Goal: Check status

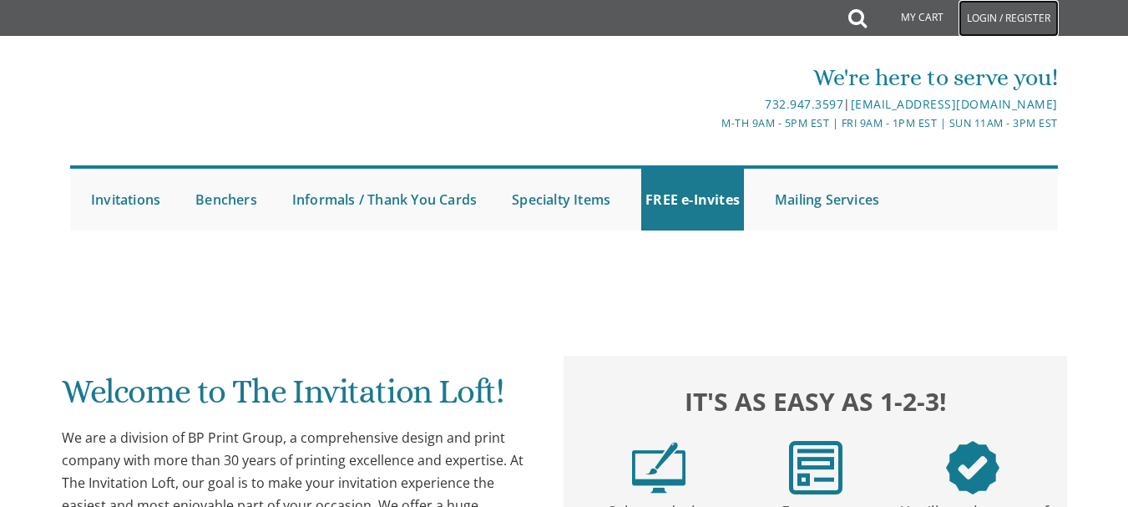
click at [999, 15] on link "Login / Register" at bounding box center [1009, 18] width 100 height 37
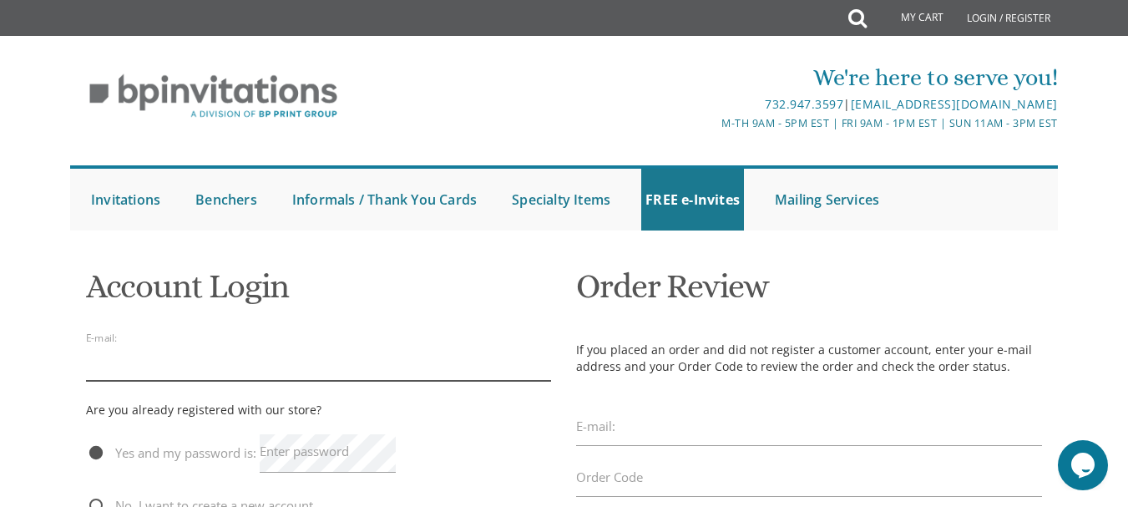
click at [153, 361] on input "email" at bounding box center [319, 361] width 466 height 38
type input "x"
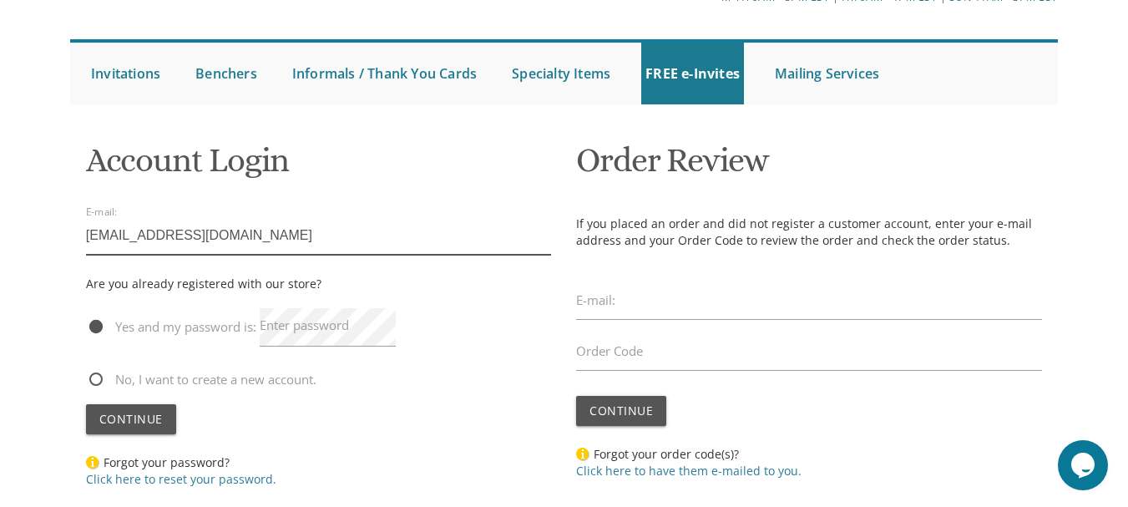
scroll to position [128, 0]
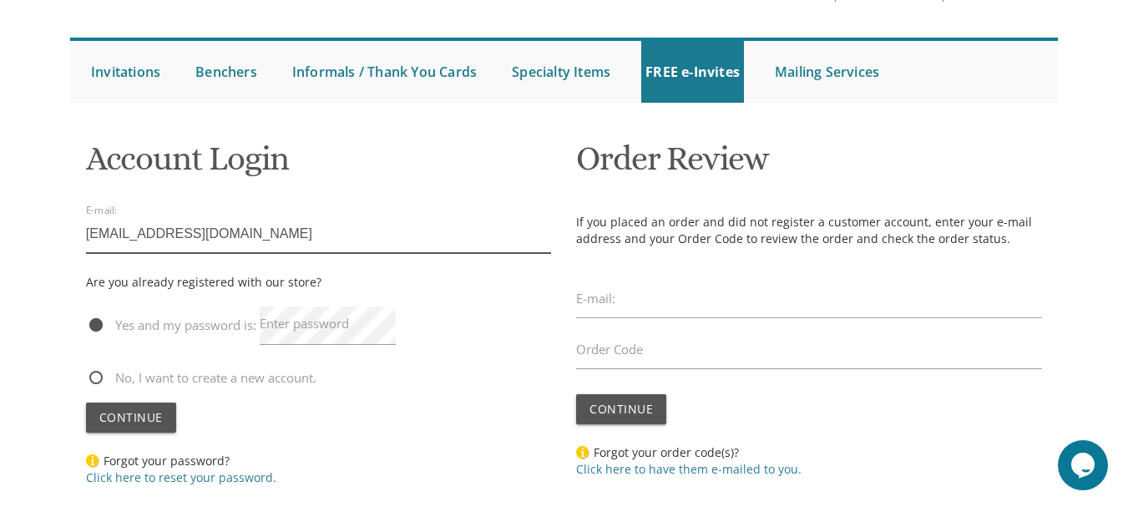
type input "ssbienstock@gmail.com"
click at [321, 318] on label "Enter password" at bounding box center [304, 324] width 89 height 18
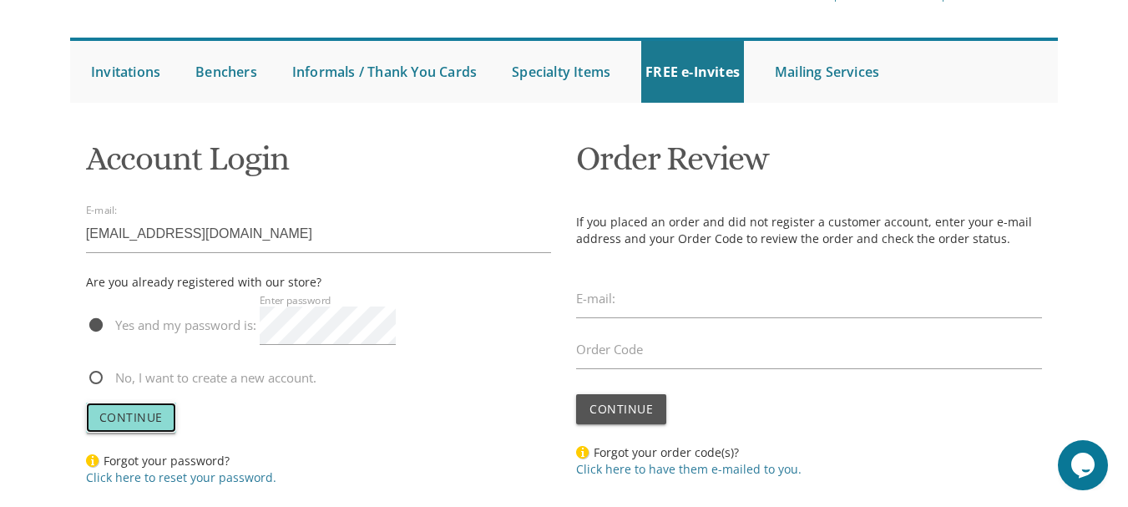
click at [134, 413] on span "Continue" at bounding box center [130, 417] width 63 height 16
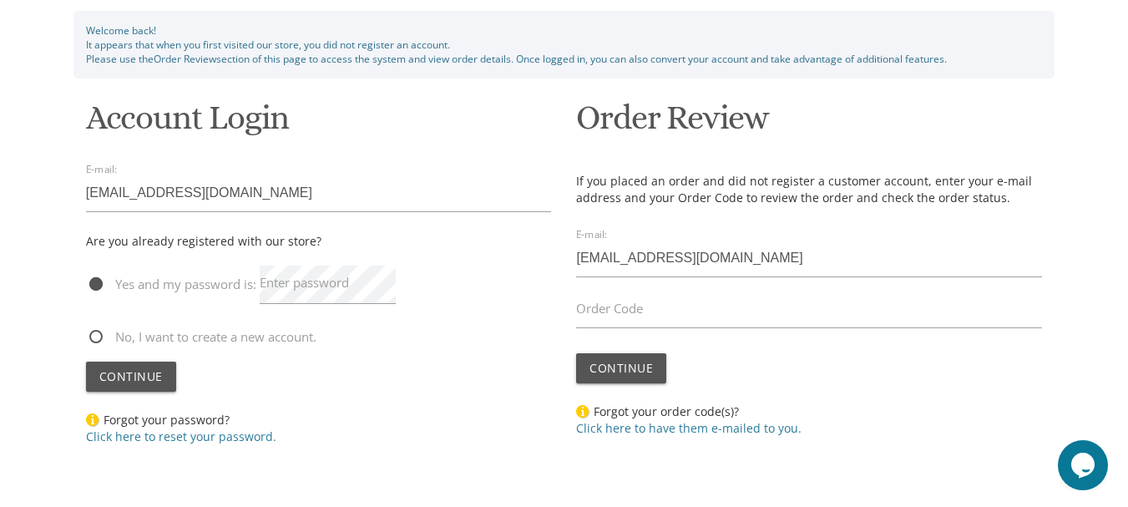
scroll to position [290, 0]
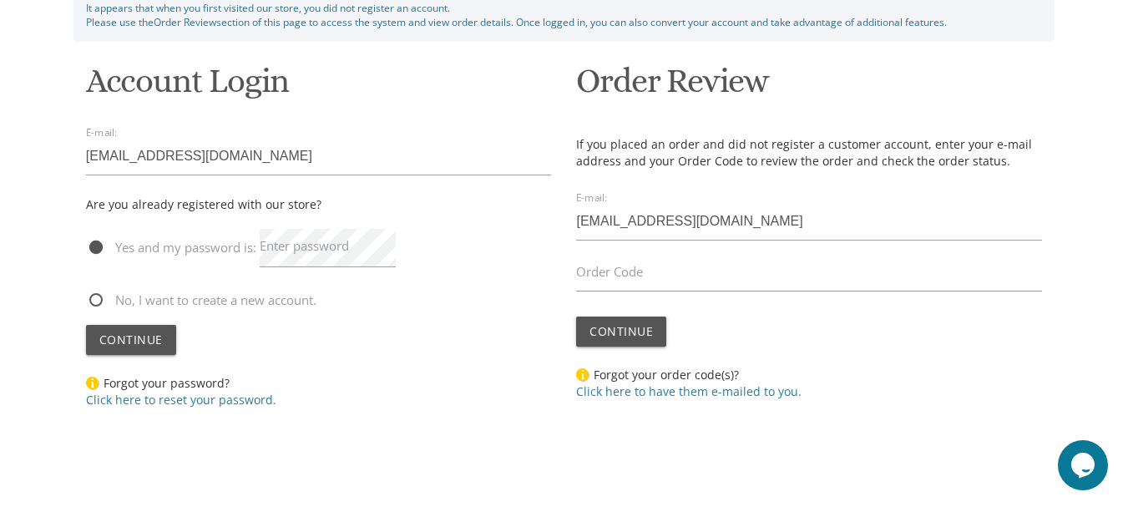
click at [619, 276] on label "Order Code" at bounding box center [609, 272] width 67 height 18
click at [619, 276] on input "Order Code" at bounding box center [809, 272] width 466 height 38
click at [606, 279] on input "Order Code" at bounding box center [809, 272] width 466 height 38
paste input "YRM0410945507"
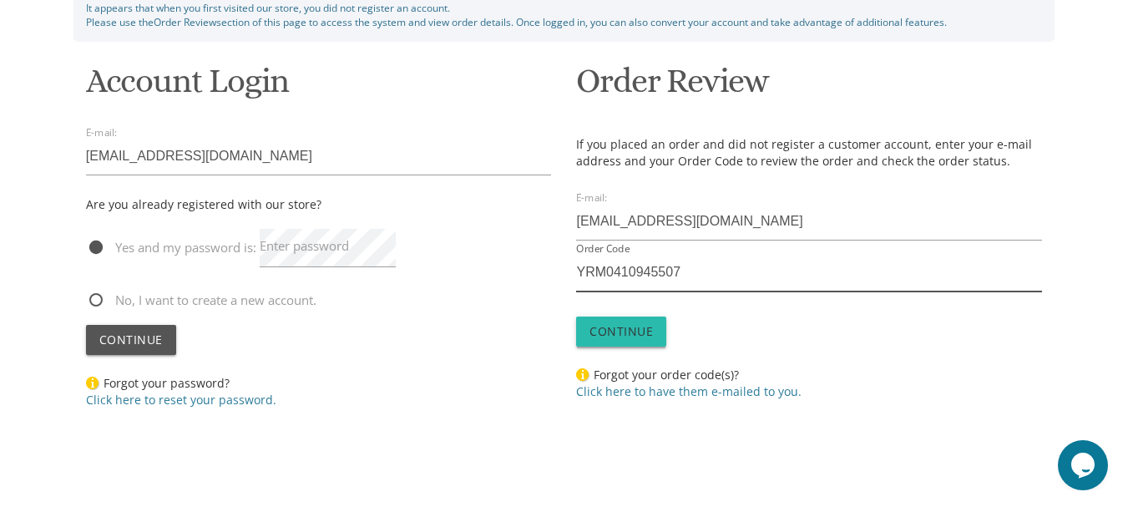
type input "YRM0410945507"
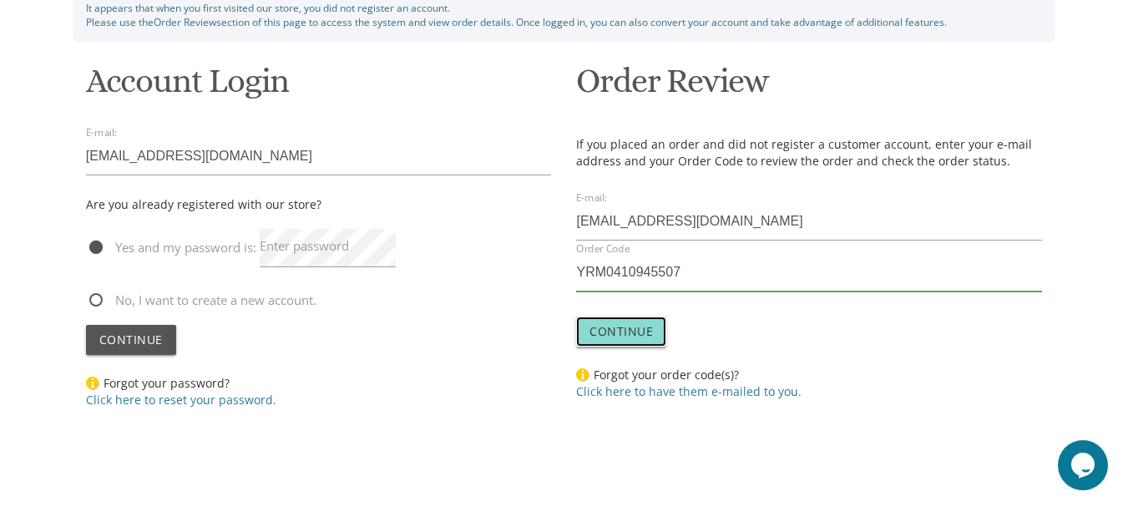
click at [602, 323] on span "Continue" at bounding box center [621, 331] width 63 height 16
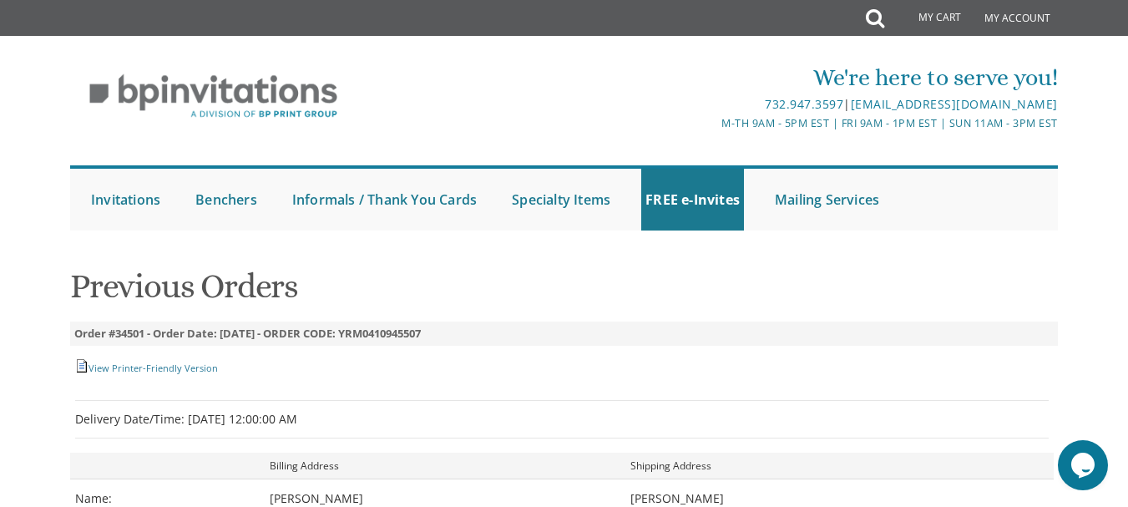
scroll to position [109, 0]
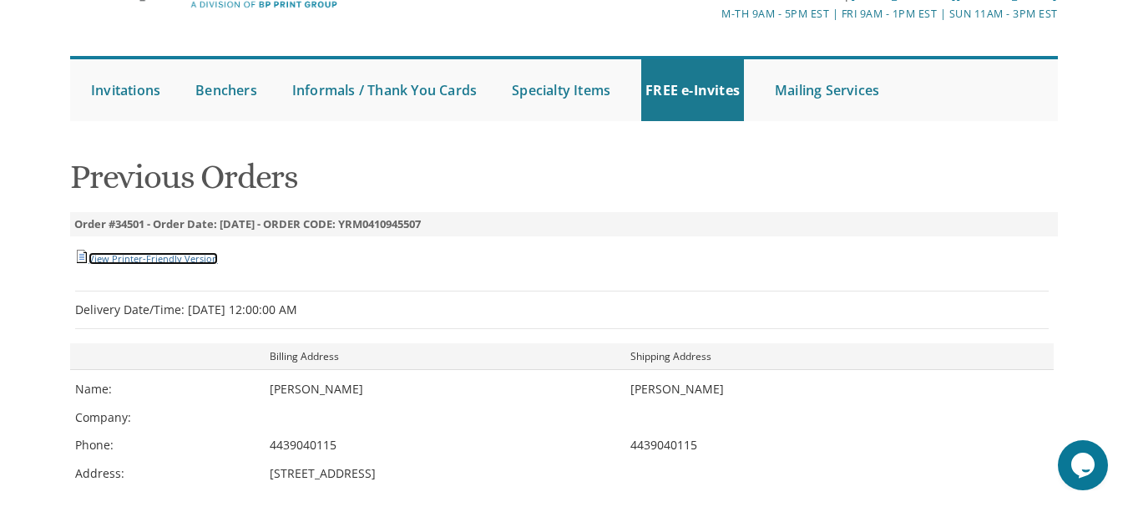
click at [139, 254] on link "View Printer-Friendly Version" at bounding box center [153, 258] width 129 height 13
